Goal: Information Seeking & Learning: Learn about a topic

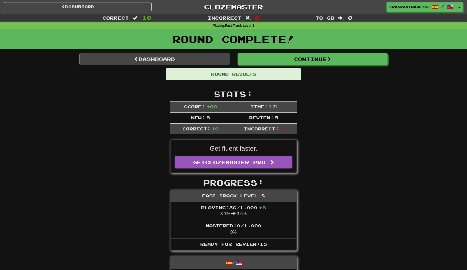
click at [197, 60] on link "Dashboard" at bounding box center [154, 59] width 150 height 12
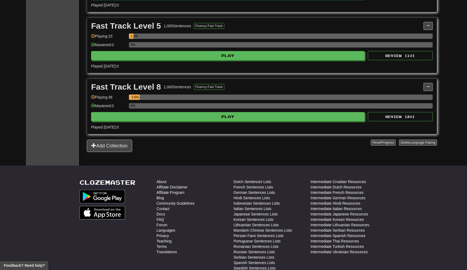
scroll to position [293, 0]
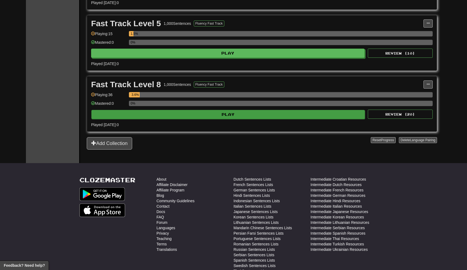
click at [247, 119] on button "Play" at bounding box center [228, 114] width 274 height 9
select select "**"
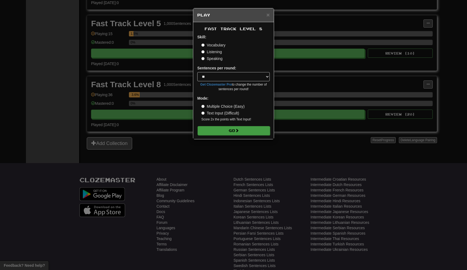
click at [236, 128] on button "Go" at bounding box center [234, 130] width 72 height 9
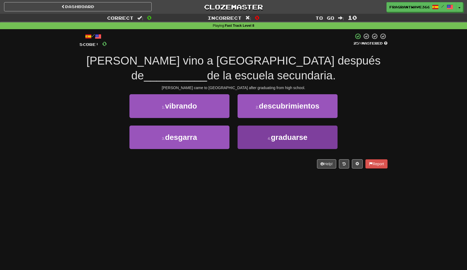
click at [250, 127] on button "4 . graduarse" at bounding box center [288, 138] width 100 height 24
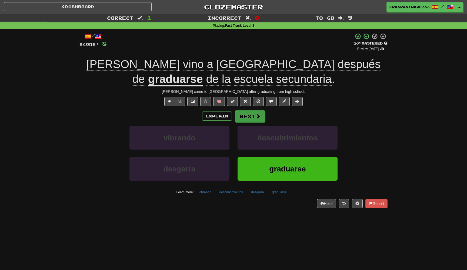
click at [249, 112] on button "Next" at bounding box center [250, 116] width 30 height 12
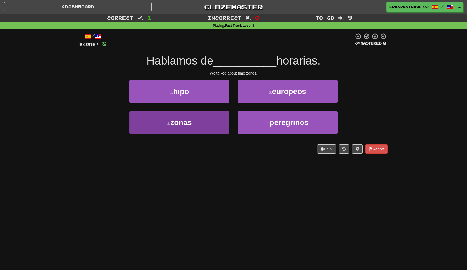
click at [212, 127] on button "3 . zonas" at bounding box center [179, 123] width 100 height 24
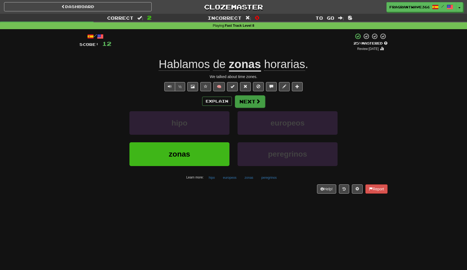
click at [254, 99] on button "Next" at bounding box center [250, 101] width 30 height 12
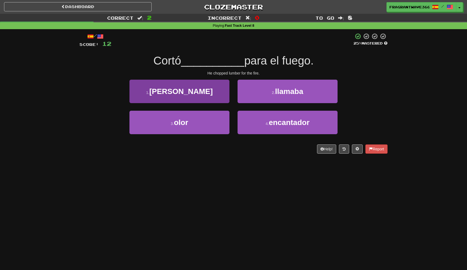
click at [201, 101] on button "1 . leña" at bounding box center [179, 92] width 100 height 24
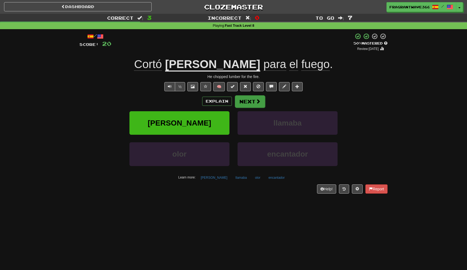
click at [247, 100] on button "Next" at bounding box center [250, 101] width 30 height 12
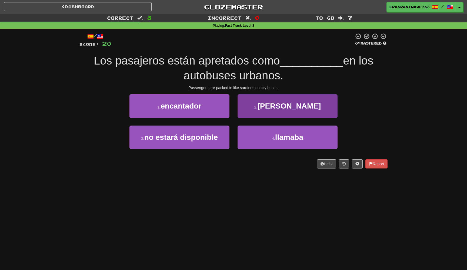
click at [256, 105] on button "2 . sardinas" at bounding box center [288, 106] width 100 height 24
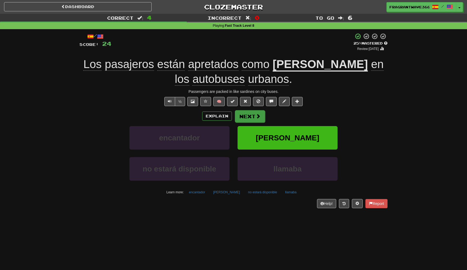
click at [250, 120] on button "Next" at bounding box center [250, 116] width 30 height 12
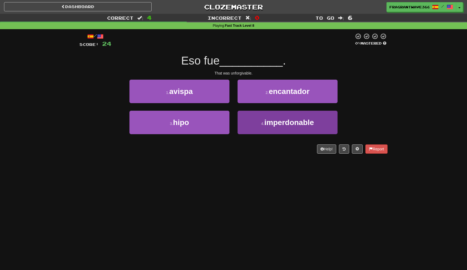
click at [254, 119] on button "4 . imperdonable" at bounding box center [288, 123] width 100 height 24
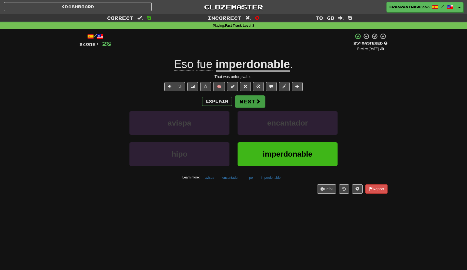
click at [246, 102] on button "Next" at bounding box center [250, 101] width 30 height 12
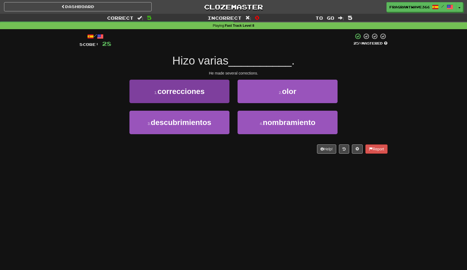
click at [202, 88] on span "correcciones" at bounding box center [181, 91] width 47 height 8
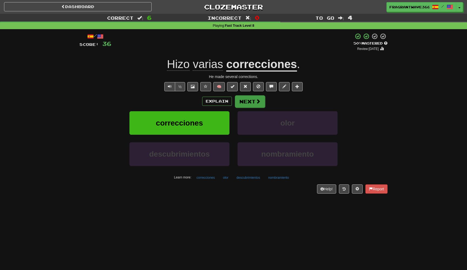
click at [263, 97] on button "Next" at bounding box center [250, 101] width 30 height 12
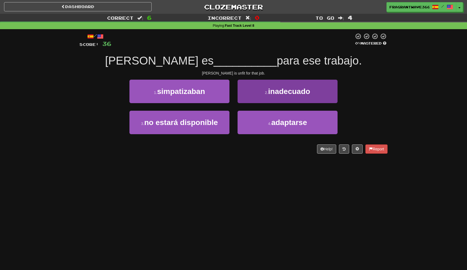
click at [256, 91] on button "2 . inadecuado" at bounding box center [288, 92] width 100 height 24
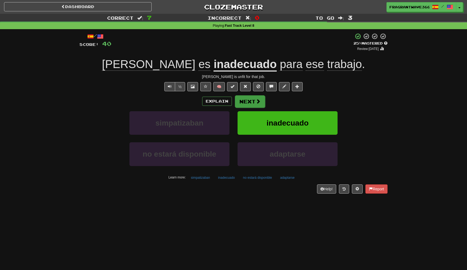
click at [254, 99] on button "Next" at bounding box center [250, 101] width 30 height 12
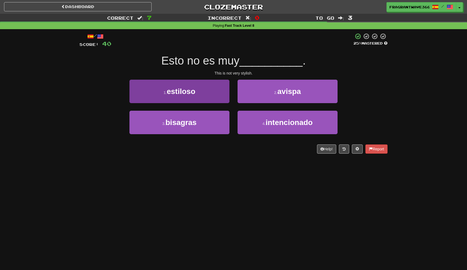
click at [217, 98] on button "1 . estiloso" at bounding box center [179, 92] width 100 height 24
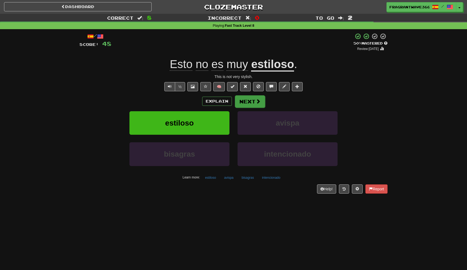
click at [248, 97] on button "Next" at bounding box center [250, 101] width 30 height 12
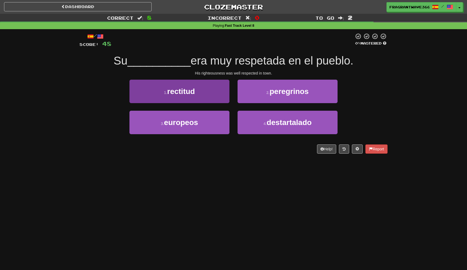
click at [194, 91] on span "rectitud" at bounding box center [181, 91] width 28 height 8
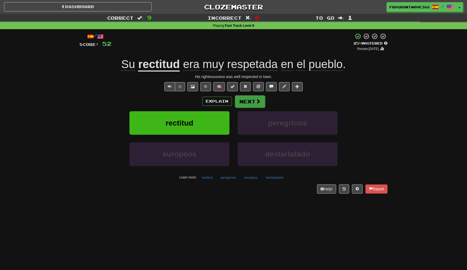
click at [250, 99] on button "Next" at bounding box center [250, 101] width 30 height 12
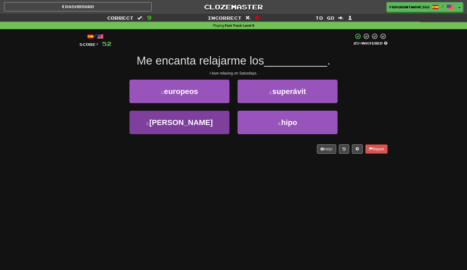
click at [210, 118] on button "3 . sábados" at bounding box center [179, 123] width 100 height 24
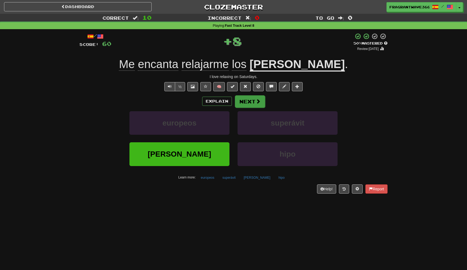
click at [247, 99] on button "Next" at bounding box center [250, 101] width 30 height 12
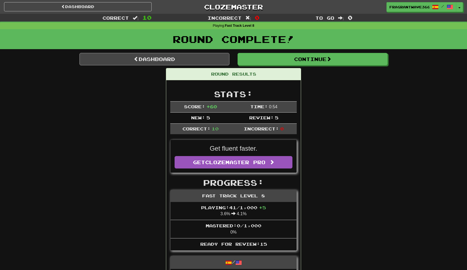
click at [174, 59] on link "Dashboard" at bounding box center [154, 59] width 150 height 12
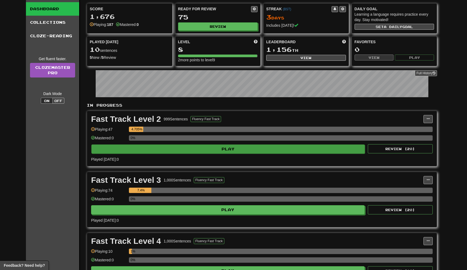
scroll to position [25, 0]
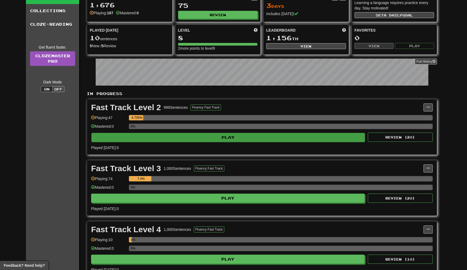
click at [169, 135] on button "Play" at bounding box center [228, 137] width 274 height 9
select select "**"
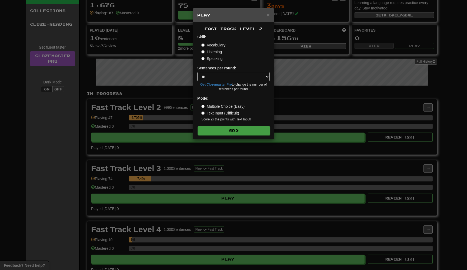
click at [228, 129] on button "Go" at bounding box center [234, 130] width 72 height 9
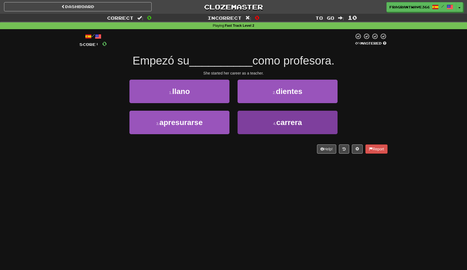
click at [253, 127] on button "4 . carrera" at bounding box center [288, 123] width 100 height 24
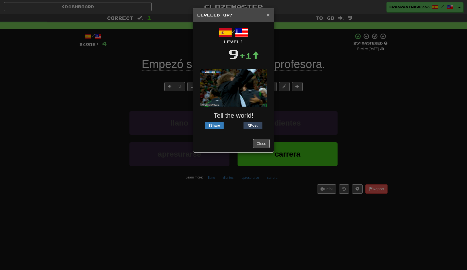
click at [267, 15] on span "×" at bounding box center [268, 15] width 3 height 6
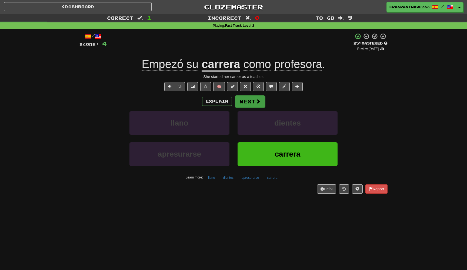
click at [248, 100] on button "Next" at bounding box center [250, 101] width 30 height 12
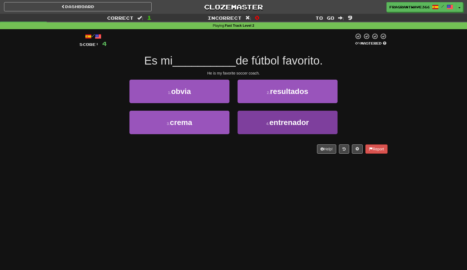
click at [247, 117] on button "4 . entrenador" at bounding box center [288, 123] width 100 height 24
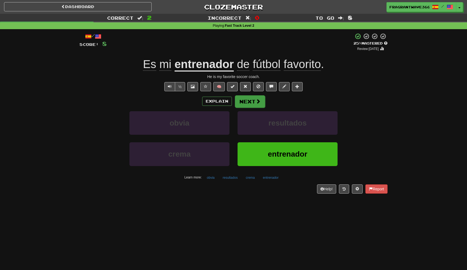
click at [243, 102] on button "Next" at bounding box center [250, 101] width 30 height 12
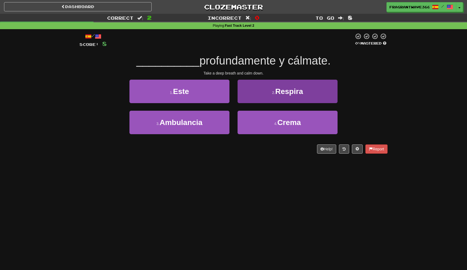
click at [263, 85] on button "2 . Respira" at bounding box center [288, 92] width 100 height 24
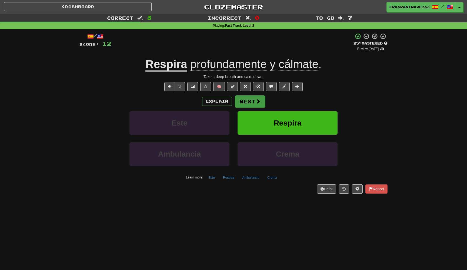
click at [254, 97] on button "Next" at bounding box center [250, 101] width 30 height 12
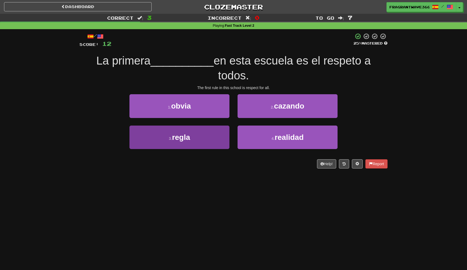
click at [211, 128] on button "3 . [PERSON_NAME]" at bounding box center [179, 138] width 100 height 24
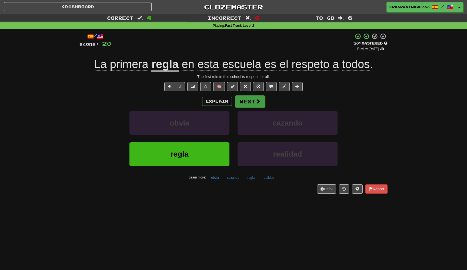
click at [243, 99] on button "Next" at bounding box center [250, 101] width 30 height 12
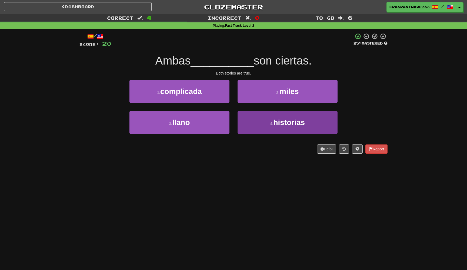
click at [251, 127] on button "4 . historias" at bounding box center [288, 123] width 100 height 24
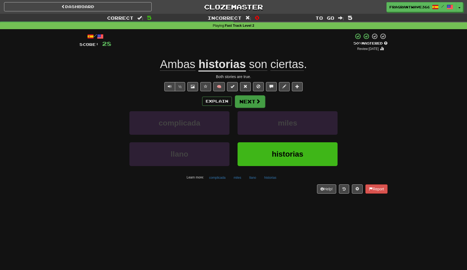
click at [244, 102] on button "Next" at bounding box center [250, 101] width 30 height 12
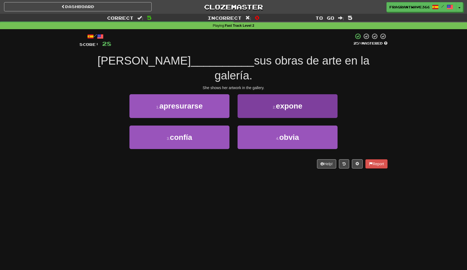
click at [253, 94] on button "2 . expone" at bounding box center [288, 106] width 100 height 24
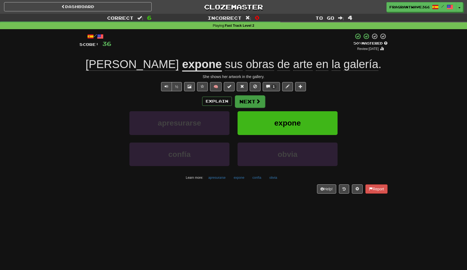
click at [244, 96] on button "Next" at bounding box center [250, 101] width 30 height 12
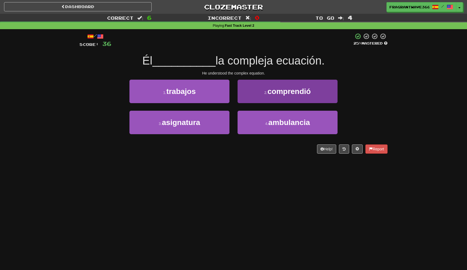
click at [245, 99] on button "2 . comprendió" at bounding box center [288, 92] width 100 height 24
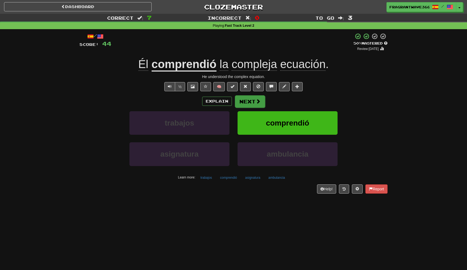
click at [249, 100] on button "Next" at bounding box center [250, 101] width 30 height 12
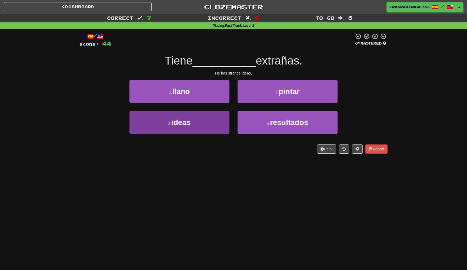
click at [212, 122] on button "3 . ideas" at bounding box center [179, 123] width 100 height 24
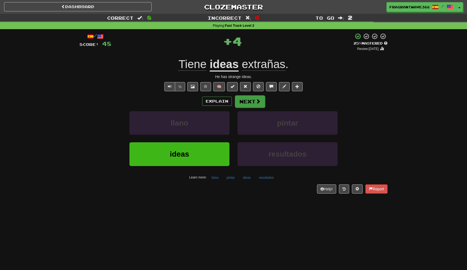
click at [248, 102] on button "Next" at bounding box center [250, 101] width 30 height 12
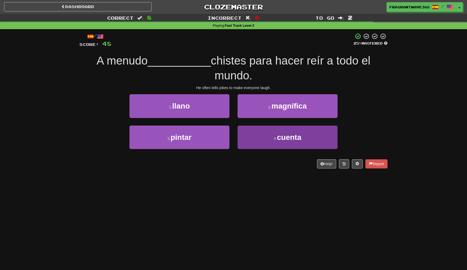
click at [251, 134] on button "4 . cuenta" at bounding box center [288, 138] width 100 height 24
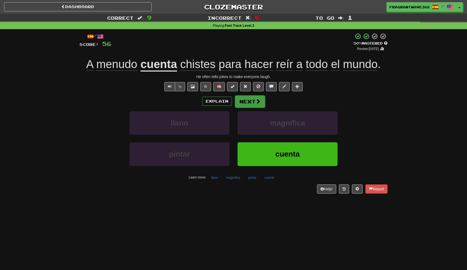
click at [246, 103] on button "Next" at bounding box center [250, 101] width 30 height 12
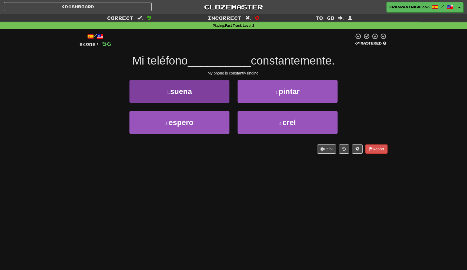
click at [225, 100] on button "1 . suena" at bounding box center [179, 92] width 100 height 24
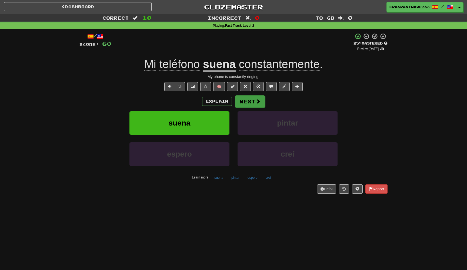
click at [254, 106] on button "Next" at bounding box center [250, 101] width 30 height 12
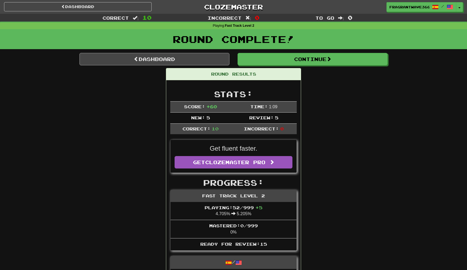
click at [198, 57] on link "Dashboard" at bounding box center [154, 59] width 150 height 12
